Goal: Find specific page/section: Find specific page/section

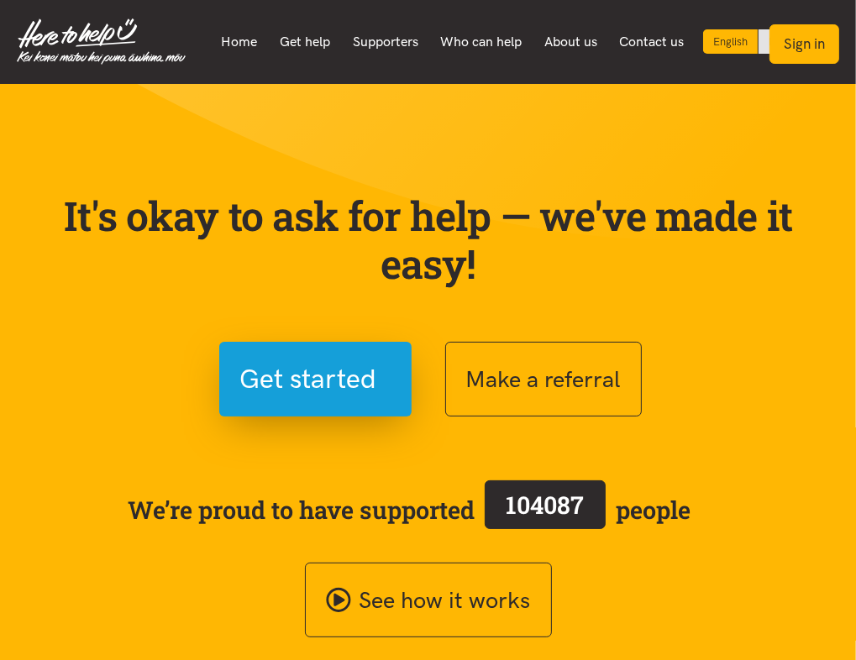
click at [796, 28] on button "Sign in" at bounding box center [804, 43] width 70 height 39
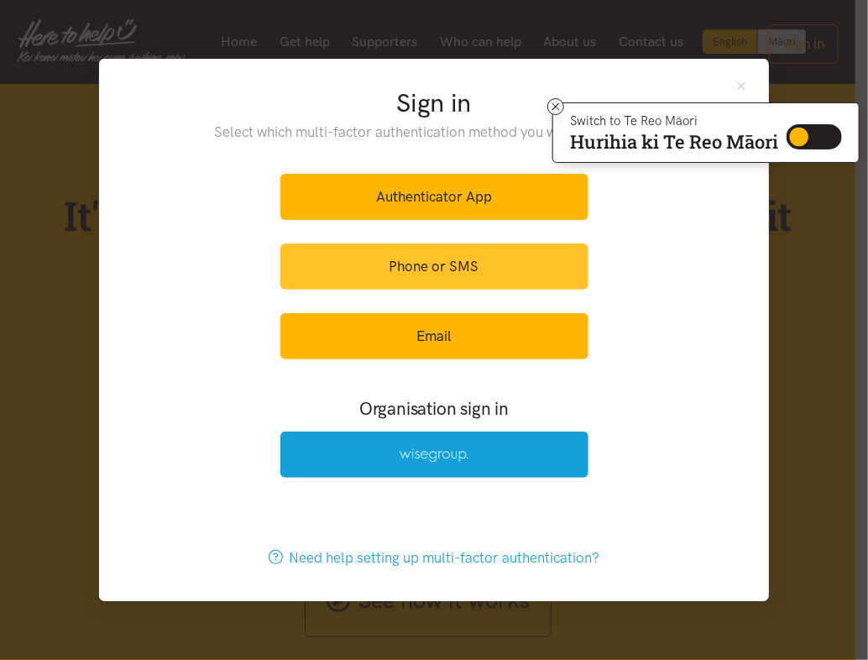
click at [470, 268] on link "Phone or SMS" at bounding box center [435, 267] width 308 height 46
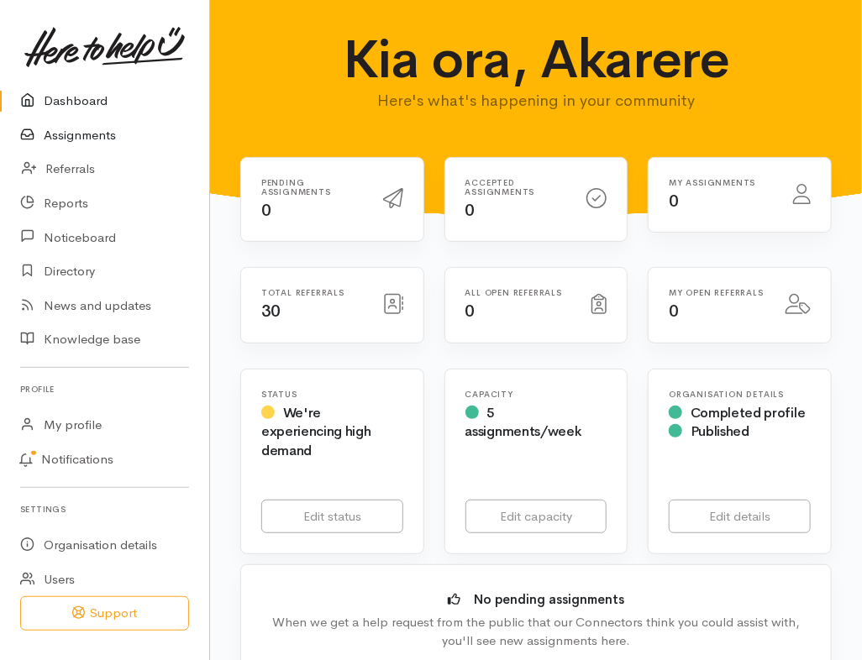
click at [77, 132] on link "Assignments" at bounding box center [104, 135] width 209 height 34
